Goal: Information Seeking & Learning: Compare options

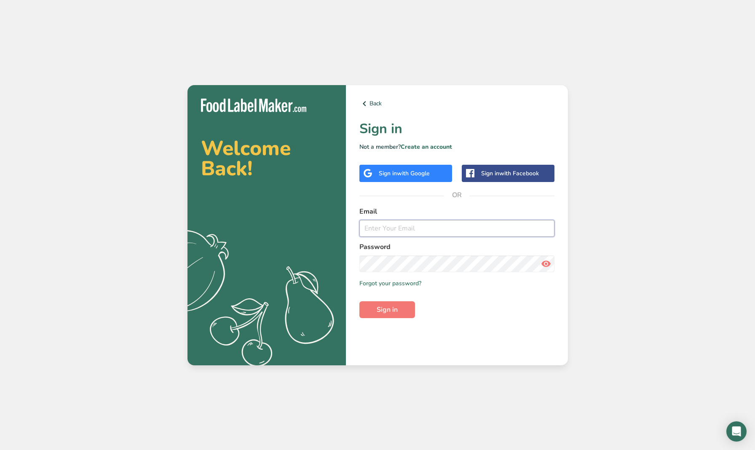
type input "alex@forktofitkitchen.com"
click at [387, 309] on button "Sign in" at bounding box center [388, 309] width 56 height 17
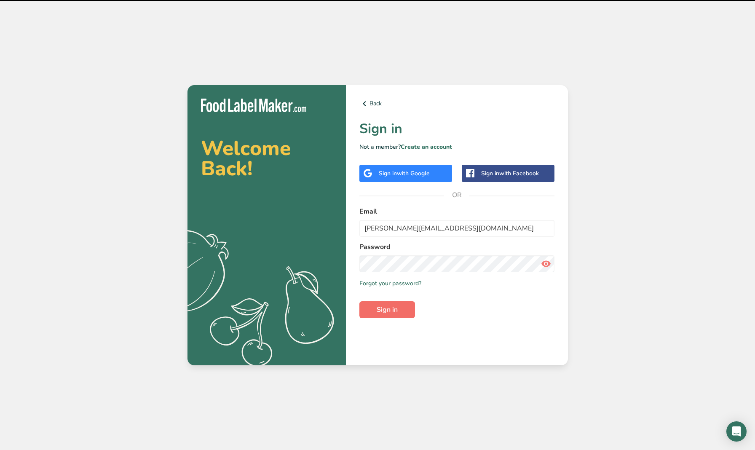
click at [397, 313] on span "Sign in" at bounding box center [387, 310] width 21 height 10
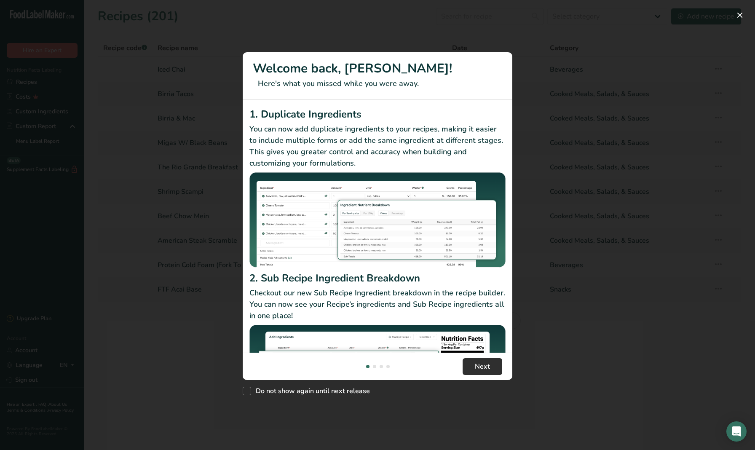
click at [478, 362] on span "Next" at bounding box center [482, 367] width 15 height 10
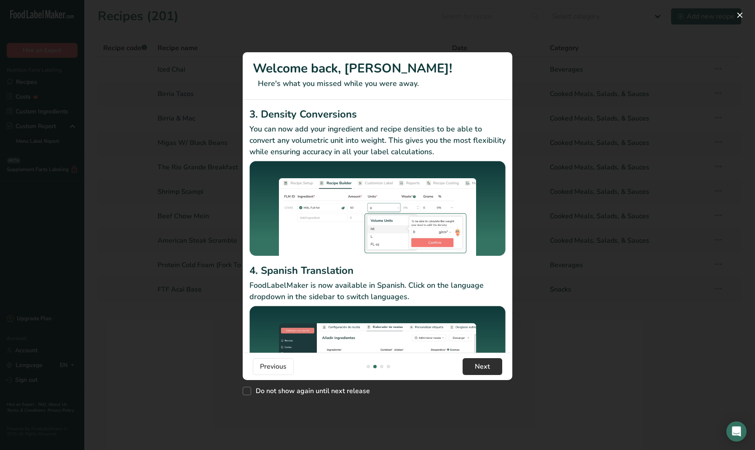
click at [486, 368] on span "Next" at bounding box center [482, 367] width 15 height 10
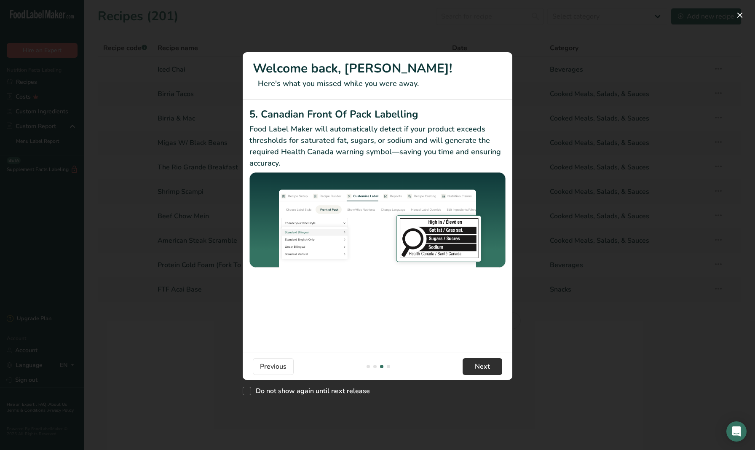
click at [471, 371] on button "Next" at bounding box center [483, 366] width 40 height 17
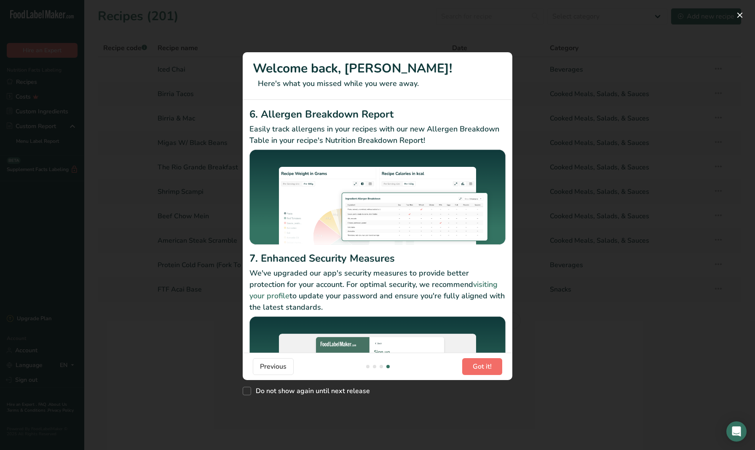
click at [479, 366] on span "Got it!" at bounding box center [482, 367] width 19 height 10
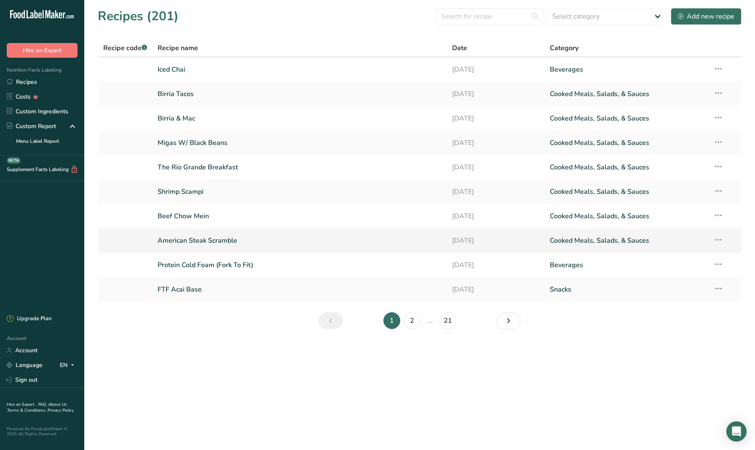
click at [148, 240] on link at bounding box center [125, 241] width 44 height 18
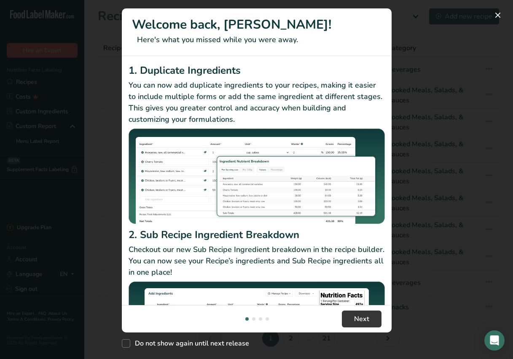
click at [365, 266] on p "Checkout our new Sub Recipe Ingredient breakdown in the recipe builder. You can…" at bounding box center [257, 261] width 256 height 34
click at [362, 317] on span "Next" at bounding box center [361, 319] width 15 height 10
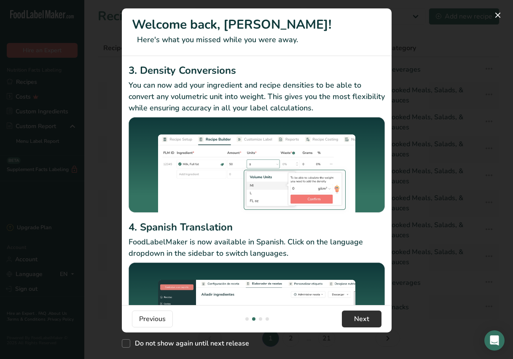
click at [372, 318] on button "Next" at bounding box center [362, 319] width 40 height 17
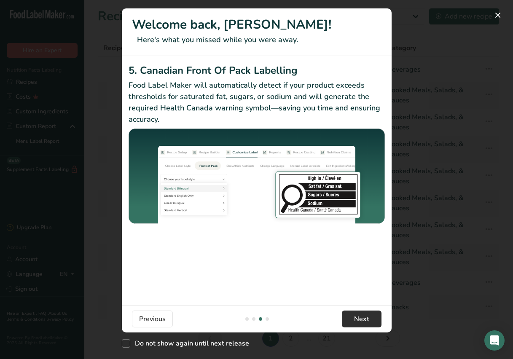
click at [372, 318] on button "Next" at bounding box center [362, 319] width 40 height 17
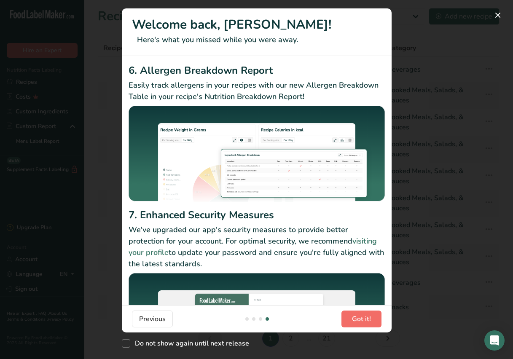
click at [372, 318] on button "Got it!" at bounding box center [361, 319] width 40 height 17
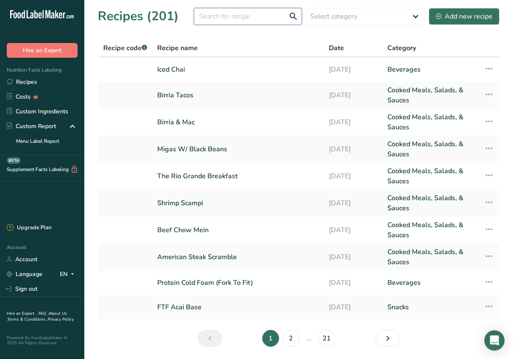
click at [224, 21] on input "text" at bounding box center [248, 16] width 108 height 17
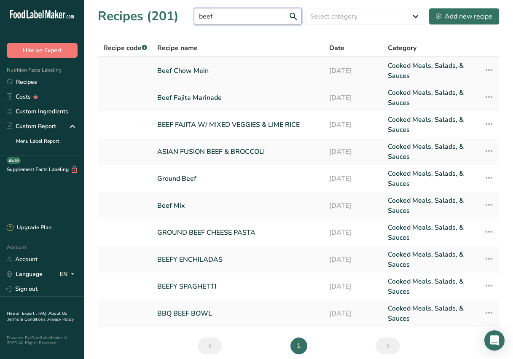
type input "beef"
click at [179, 69] on link "Beef Chow Mein" at bounding box center [238, 71] width 162 height 20
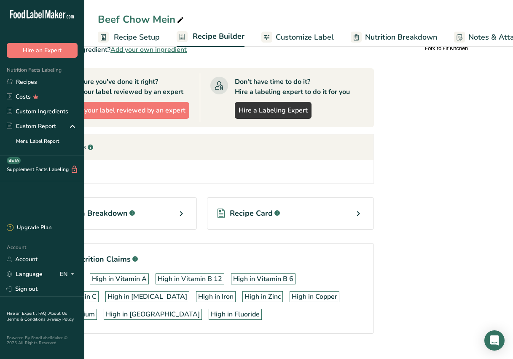
scroll to position [358, 0]
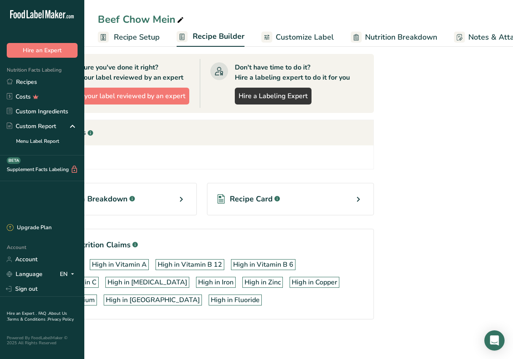
click at [341, 205] on div "Recipe Card .a-a{fill:#347362;}.b-a{fill:#fff;}" at bounding box center [290, 199] width 167 height 32
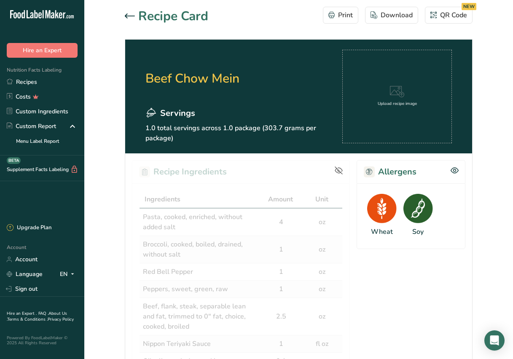
click at [365, 91] on div "Upload recipe image" at bounding box center [397, 97] width 110 height 94
click at [402, 116] on div "Upload recipe image" at bounding box center [397, 97] width 110 height 94
click at [389, 118] on div "Upload recipe image" at bounding box center [397, 97] width 110 height 94
click at [379, 118] on div "Upload recipe image" at bounding box center [397, 97] width 110 height 94
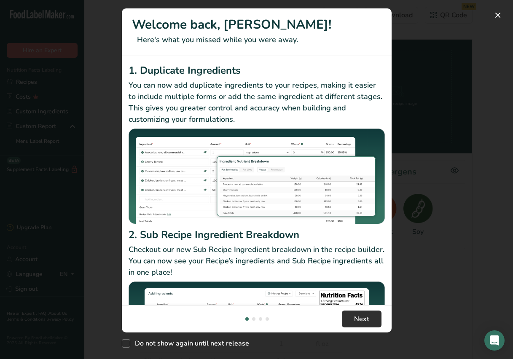
click at [369, 321] on button "Next" at bounding box center [362, 319] width 40 height 17
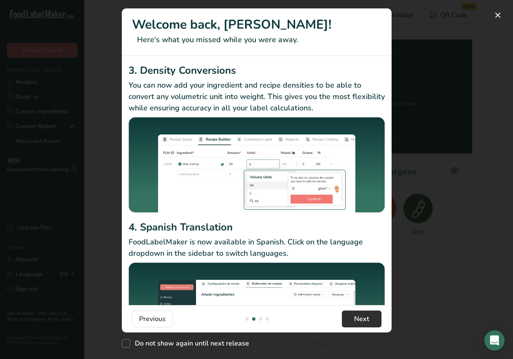
click at [368, 320] on button "Next" at bounding box center [362, 319] width 40 height 17
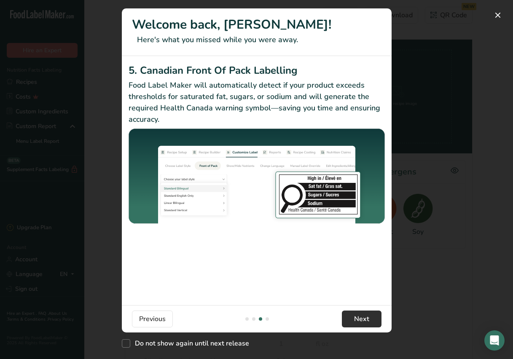
click at [368, 320] on span "Next" at bounding box center [361, 319] width 15 height 10
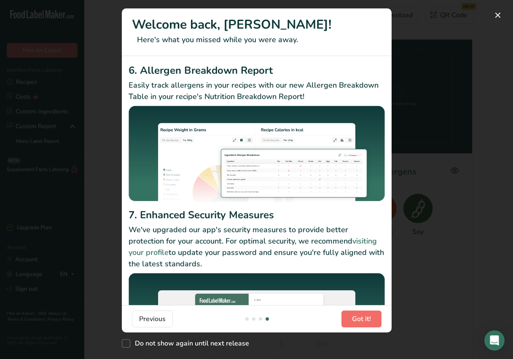
click at [368, 320] on span "Got it!" at bounding box center [361, 319] width 19 height 10
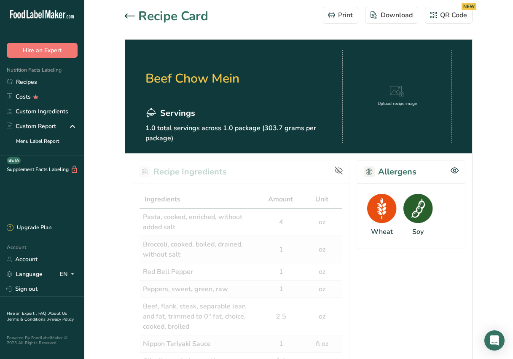
click at [403, 105] on div "Upload recipe image" at bounding box center [397, 104] width 39 height 6
click at [376, 97] on div "Upload recipe image" at bounding box center [397, 97] width 110 height 94
click at [387, 123] on div "Upload recipe image" at bounding box center [397, 97] width 110 height 94
click at [393, 126] on div "Upload recipe image" at bounding box center [397, 97] width 110 height 94
click at [386, 125] on div "Upload recipe image" at bounding box center [397, 97] width 110 height 94
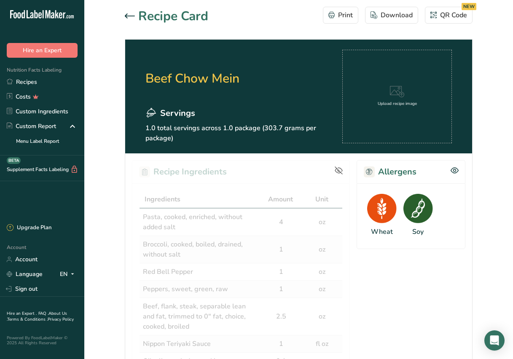
click at [413, 116] on div "Upload recipe image" at bounding box center [397, 97] width 110 height 94
click at [401, 100] on div "Upload recipe image" at bounding box center [397, 96] width 39 height 21
click at [377, 113] on div "Upload recipe image" at bounding box center [397, 97] width 110 height 94
click at [427, 108] on div "Upload recipe image" at bounding box center [397, 97] width 110 height 94
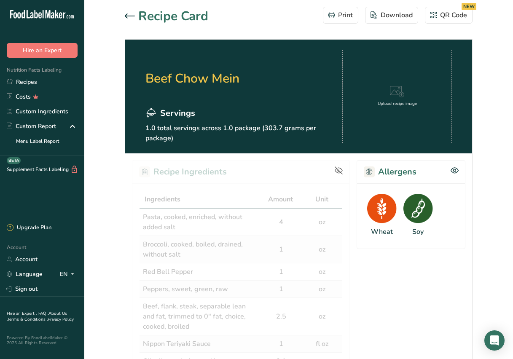
click at [427, 108] on div "Upload recipe image" at bounding box center [397, 97] width 110 height 94
click at [414, 123] on div "Upload recipe image" at bounding box center [397, 97] width 110 height 94
click at [388, 126] on div "Upload recipe image" at bounding box center [397, 97] width 110 height 94
click at [394, 129] on div "Upload recipe image" at bounding box center [397, 97] width 110 height 94
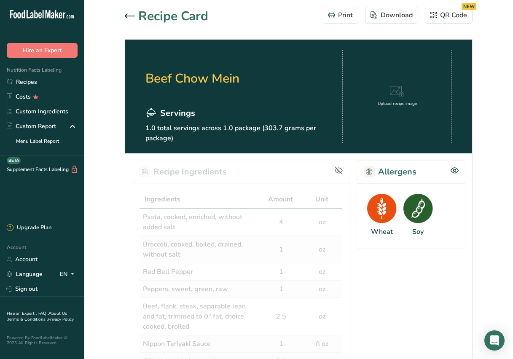
click at [438, 102] on div "Upload recipe image" at bounding box center [397, 97] width 110 height 94
click at [397, 128] on div "Upload recipe image" at bounding box center [397, 97] width 110 height 94
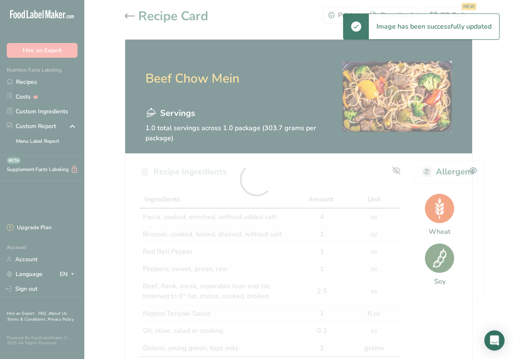
scroll to position [0, 0]
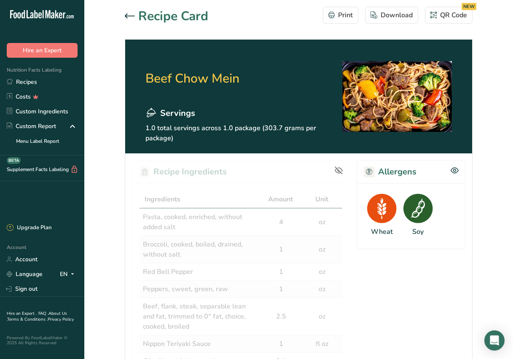
click at [106, 120] on section "Recipe Card Print Download QR Code NEW Beef Chow Mein Servings 1.0 total servin…" at bounding box center [298, 318] width 429 height 636
click at [126, 16] on icon at bounding box center [130, 15] width 10 height 5
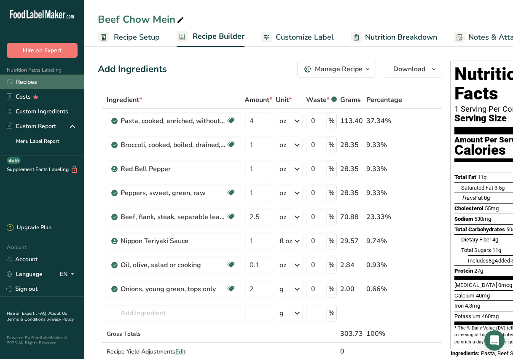
click at [37, 83] on link "Recipes" at bounding box center [42, 82] width 84 height 15
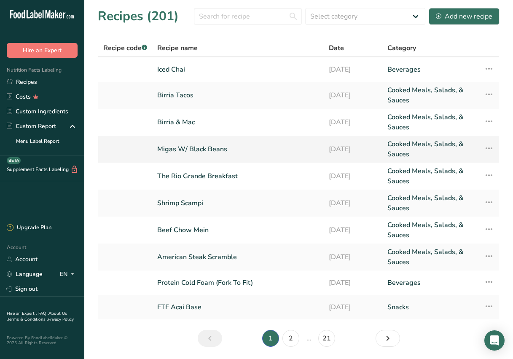
click at [193, 151] on link "Migas W/ Black Beans" at bounding box center [237, 149] width 161 height 20
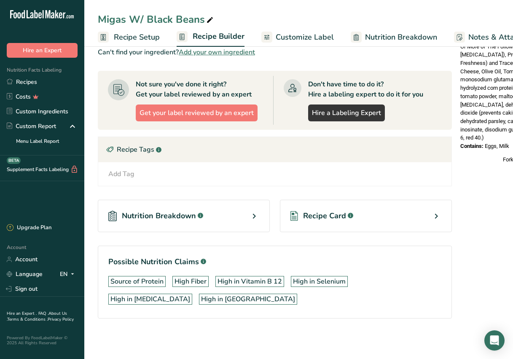
scroll to position [365, 0]
click at [358, 215] on div "Recipe Card .a-a{fill:#347362;}.b-a{fill:#fff;}" at bounding box center [366, 216] width 172 height 32
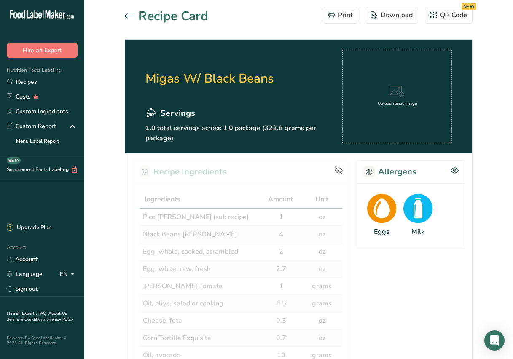
click at [371, 116] on div "Upload recipe image" at bounding box center [397, 97] width 110 height 94
click at [362, 120] on div "Upload recipe image" at bounding box center [397, 97] width 110 height 94
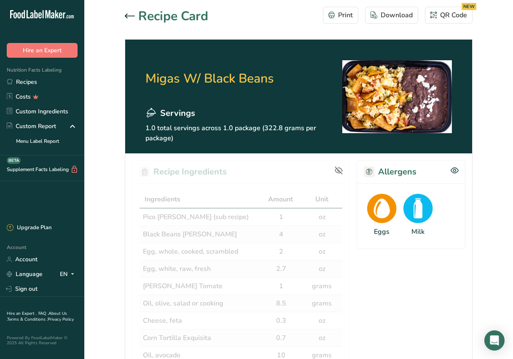
click at [131, 16] on icon at bounding box center [130, 15] width 10 height 5
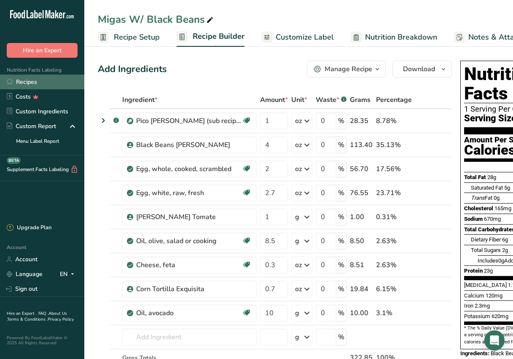
click at [57, 83] on link "Recipes" at bounding box center [42, 82] width 84 height 15
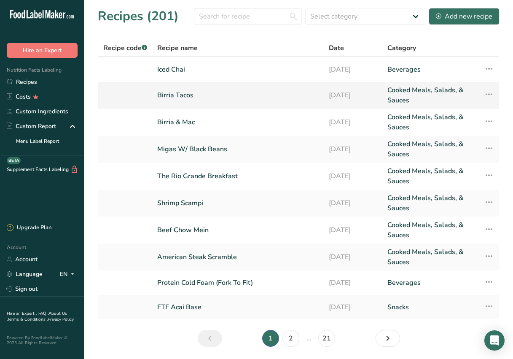
click at [169, 94] on link "Birria Tacos" at bounding box center [237, 95] width 161 height 20
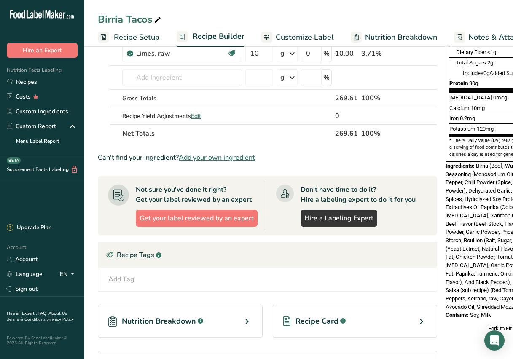
scroll to position [198, 0]
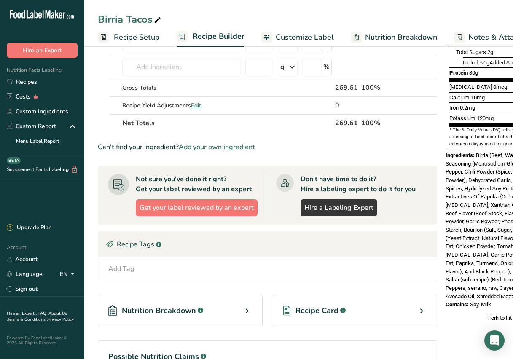
click at [360, 310] on div "Recipe Card .a-a{fill:#347362;}.b-a{fill:#fff;}" at bounding box center [355, 311] width 165 height 32
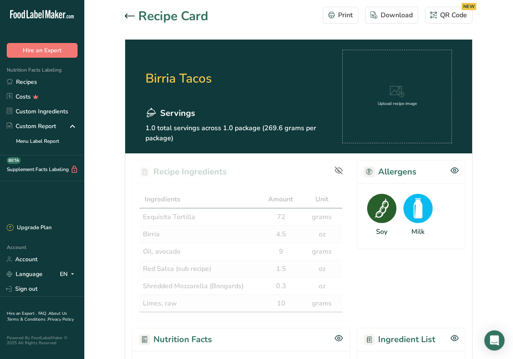
click at [403, 121] on div "Upload recipe image" at bounding box center [397, 97] width 110 height 94
click at [395, 118] on div "Upload recipe image" at bounding box center [397, 97] width 110 height 94
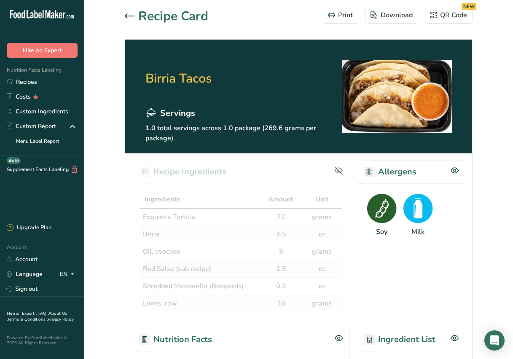
click at [127, 14] on icon at bounding box center [130, 15] width 10 height 5
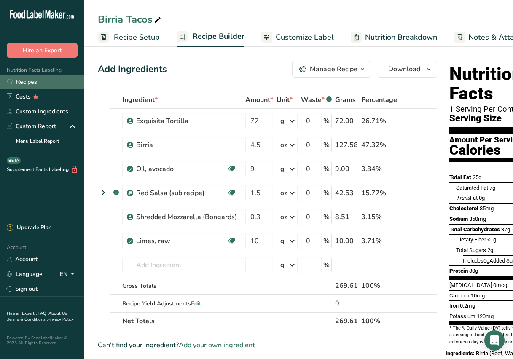
click at [27, 84] on link "Recipes" at bounding box center [42, 82] width 84 height 15
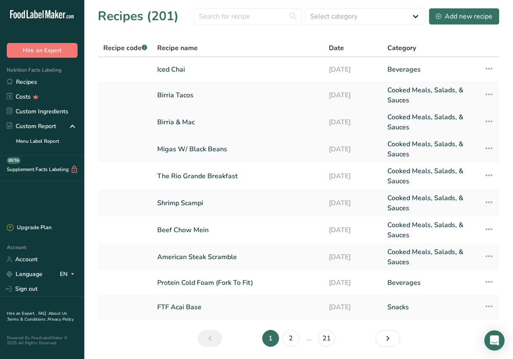
click at [171, 121] on link "Birria & Mac" at bounding box center [237, 122] width 161 height 20
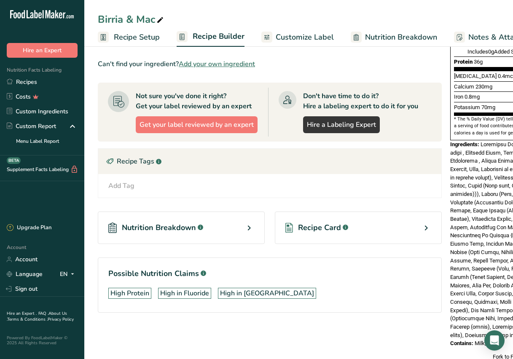
scroll to position [209, 0]
click at [363, 236] on div "Recipe Card .a-a{fill:#347362;}.b-a{fill:#fff;}" at bounding box center [358, 228] width 167 height 32
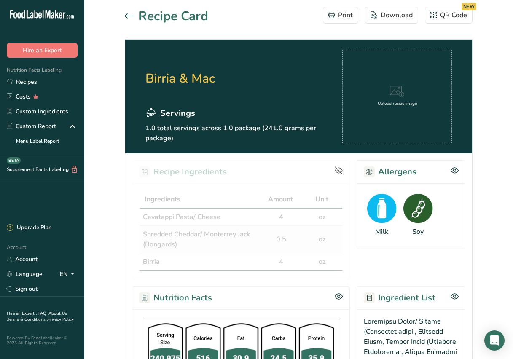
click at [404, 113] on div "Upload recipe image" at bounding box center [397, 97] width 110 height 94
click at [380, 121] on div "Upload recipe image" at bounding box center [397, 97] width 110 height 94
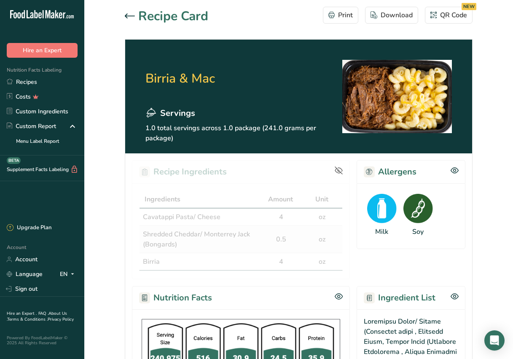
click at [131, 12] on div at bounding box center [131, 16] width 13 height 10
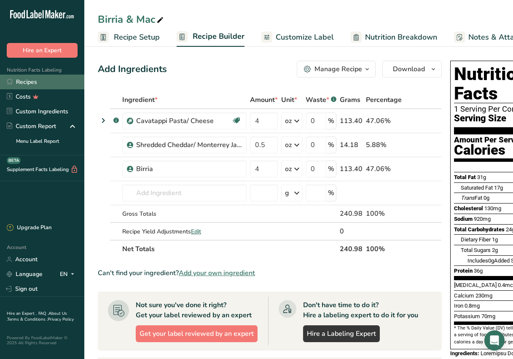
click at [43, 79] on link "Recipes" at bounding box center [42, 82] width 84 height 15
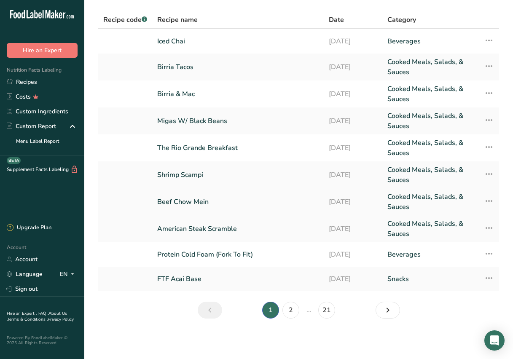
scroll to position [28, 0]
click at [177, 231] on link "American Steak Scramble" at bounding box center [237, 229] width 161 height 20
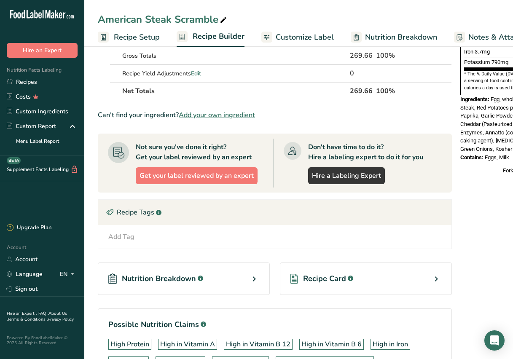
scroll to position [255, 0]
click at [390, 271] on div "Recipe Card .a-a{fill:#347362;}.b-a{fill:#fff;}" at bounding box center [366, 278] width 172 height 32
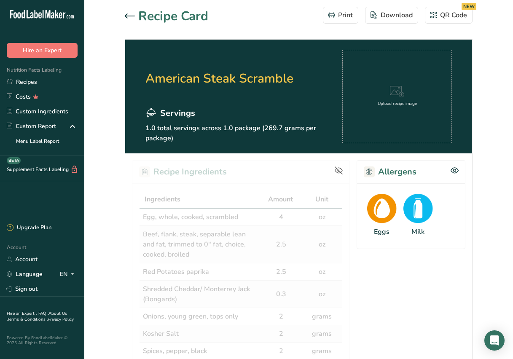
click at [405, 126] on div "Upload recipe image" at bounding box center [397, 97] width 110 height 94
click at [392, 114] on div "Upload recipe image" at bounding box center [397, 97] width 110 height 94
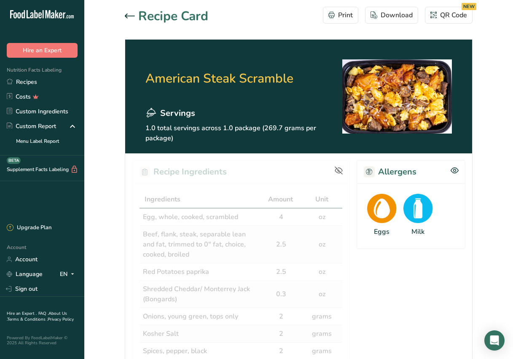
click at [129, 16] on icon at bounding box center [130, 15] width 10 height 5
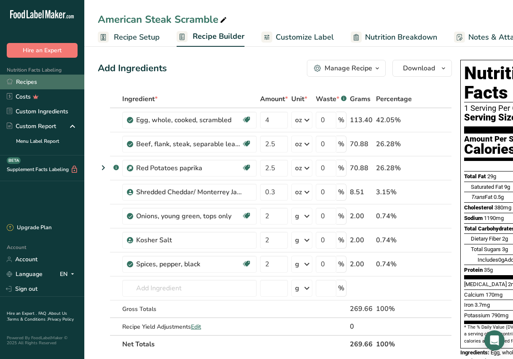
click at [64, 84] on link "Recipes" at bounding box center [42, 82] width 84 height 15
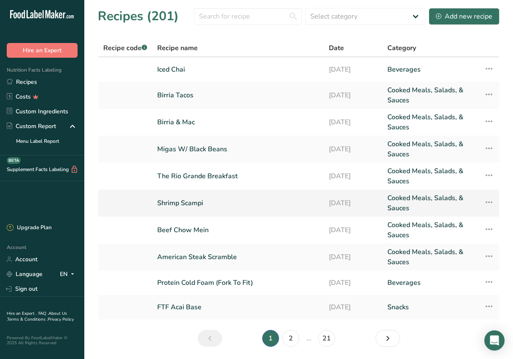
click at [167, 201] on link "Shrimp Scampi" at bounding box center [237, 203] width 161 height 20
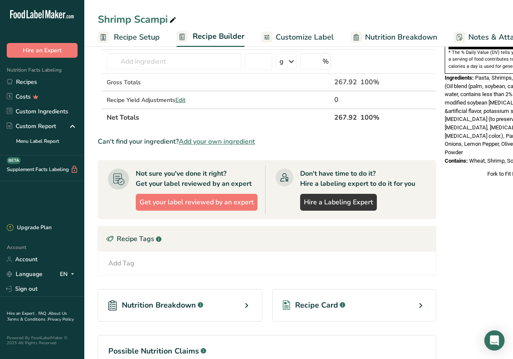
scroll to position [277, 0]
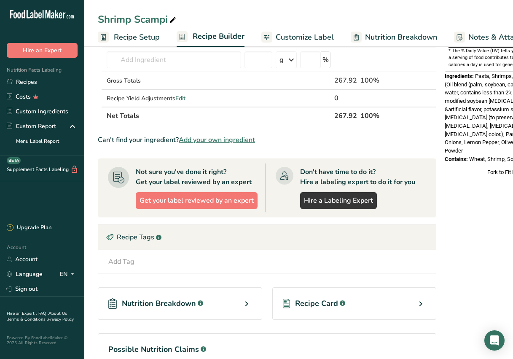
click at [357, 303] on div "Recipe Card .a-a{fill:#347362;}.b-a{fill:#fff;}" at bounding box center [354, 303] width 164 height 32
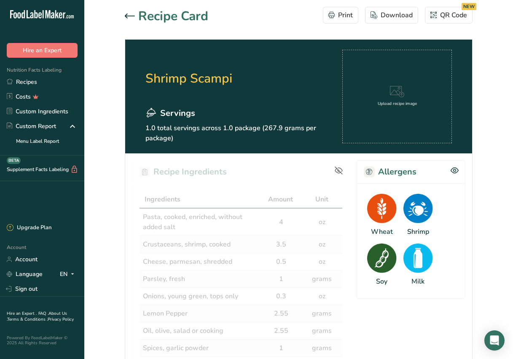
click at [421, 122] on div "Upload recipe image" at bounding box center [397, 97] width 110 height 94
click at [386, 97] on div "Upload recipe image" at bounding box center [397, 96] width 39 height 21
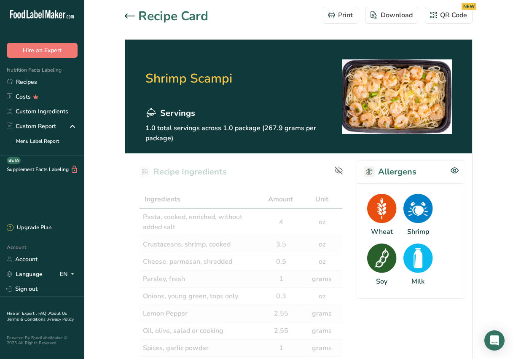
click at [127, 16] on icon at bounding box center [130, 15] width 10 height 5
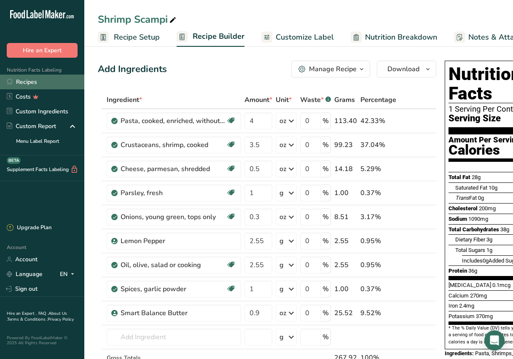
click at [52, 81] on link "Recipes" at bounding box center [42, 82] width 84 height 15
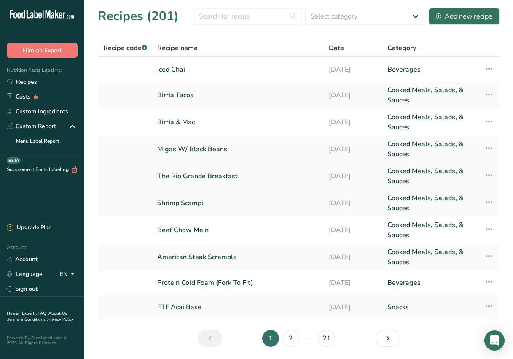
click at [189, 172] on link "The Rio Grande Breakfast" at bounding box center [237, 176] width 161 height 20
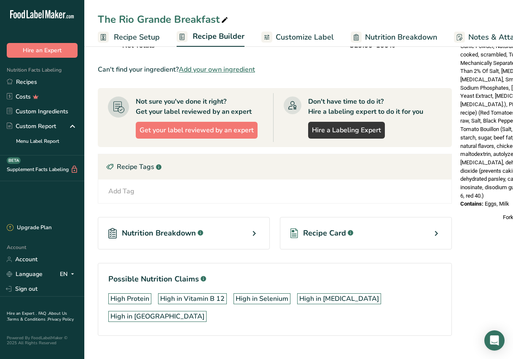
scroll to position [323, 0]
click at [355, 229] on div "Recipe Card .a-a{fill:#347362;}.b-a{fill:#fff;}" at bounding box center [366, 233] width 172 height 32
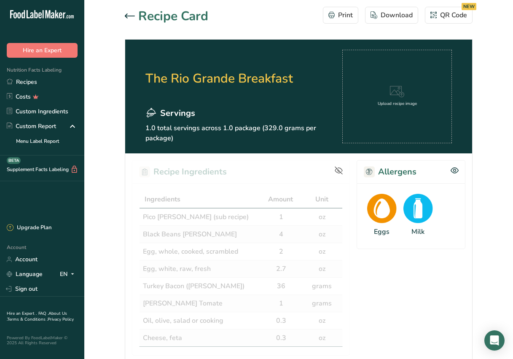
click at [428, 80] on div "Upload recipe image" at bounding box center [397, 97] width 110 height 94
click at [363, 117] on div "Upload recipe image" at bounding box center [397, 97] width 110 height 94
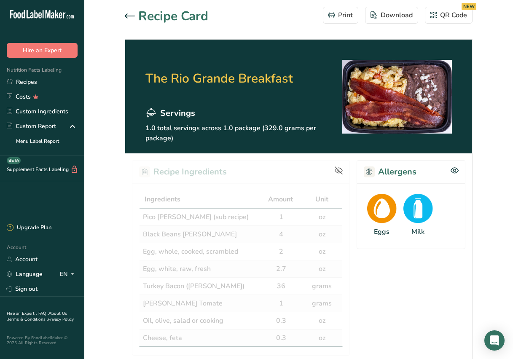
click at [125, 16] on icon at bounding box center [130, 15] width 10 height 5
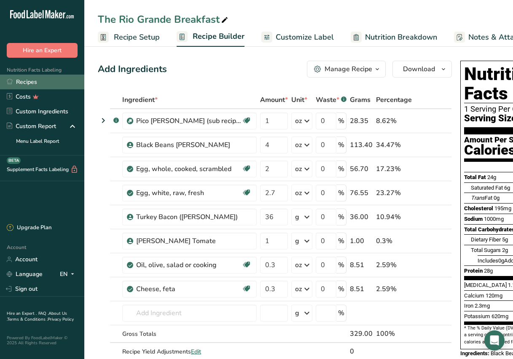
click at [49, 78] on link "Recipes" at bounding box center [42, 82] width 84 height 15
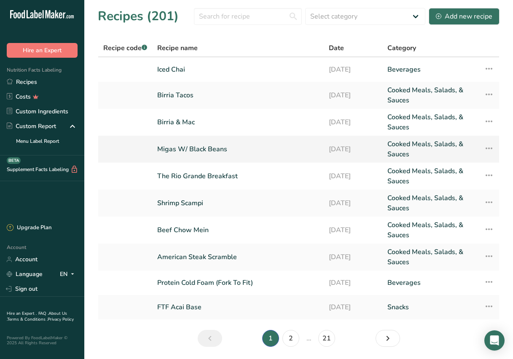
click at [199, 150] on link "Migas W/ Black Beans" at bounding box center [237, 149] width 161 height 20
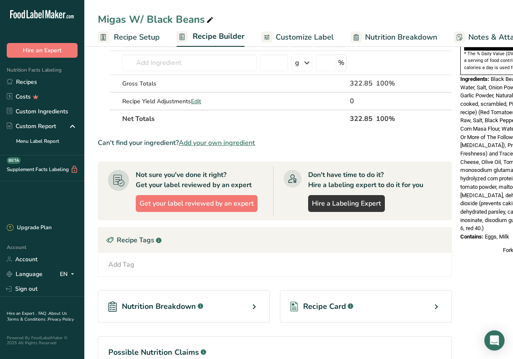
scroll to position [275, 0]
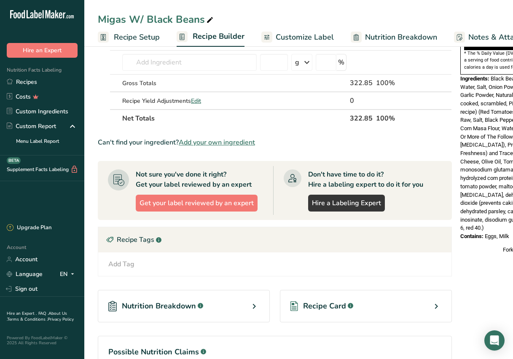
click at [349, 315] on div "Recipe Card .a-a{fill:#347362;}.b-a{fill:#fff;}" at bounding box center [366, 306] width 172 height 32
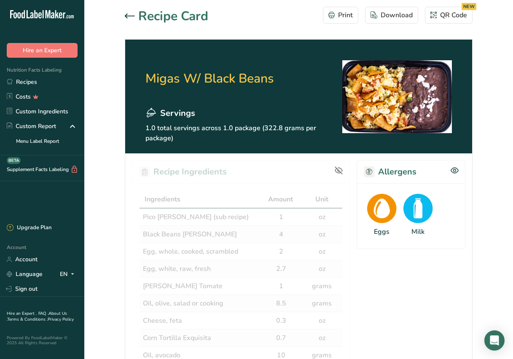
click at [127, 17] on icon at bounding box center [130, 15] width 10 height 5
